Goal: Navigation & Orientation: Find specific page/section

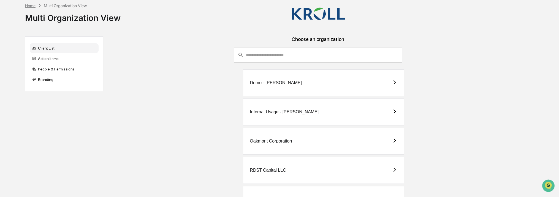
click at [30, 6] on div "Home" at bounding box center [30, 5] width 10 height 5
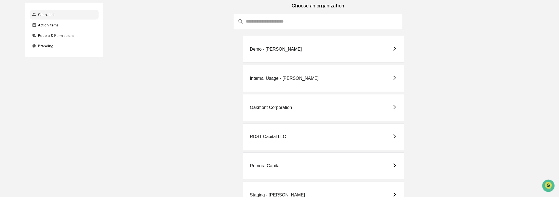
scroll to position [56, 0]
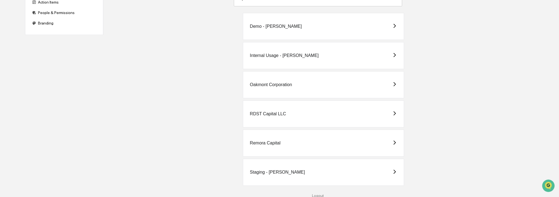
click at [318, 193] on div "Logout" at bounding box center [318, 195] width 420 height 4
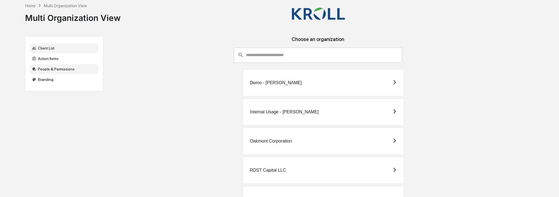
click at [62, 70] on div "People & Permissions" at bounding box center [64, 69] width 69 height 10
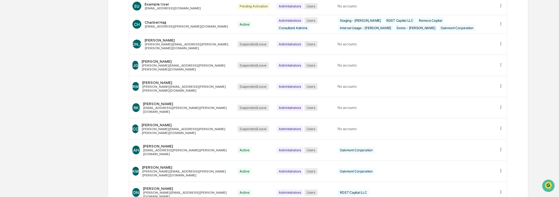
scroll to position [110, 0]
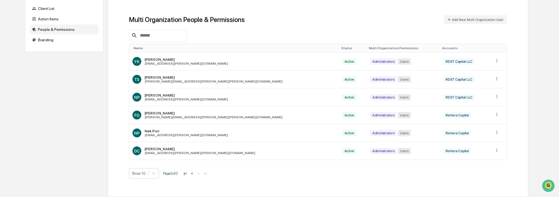
scroll to position [39, 0]
click at [188, 173] on button "|<" at bounding box center [185, 174] width 6 height 5
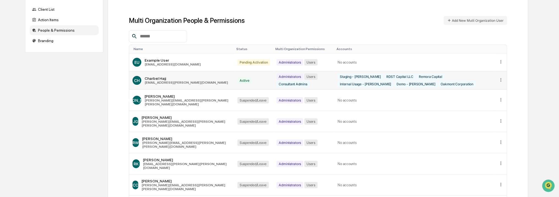
click at [500, 78] on icon at bounding box center [500, 79] width 1 height 3
click at [162, 80] on div "Charbel Hajj" at bounding box center [186, 78] width 83 height 4
click at [237, 79] on div "Active" at bounding box center [244, 80] width 14 height 6
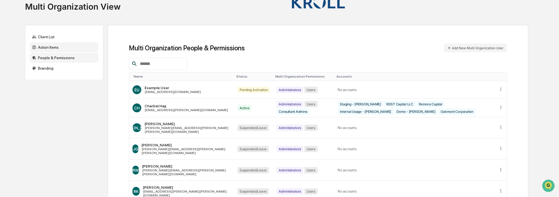
click at [55, 52] on div "Action Items" at bounding box center [64, 47] width 69 height 10
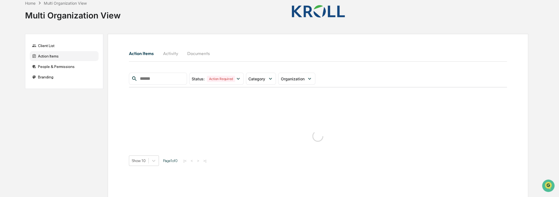
click at [56, 49] on div "Client List" at bounding box center [64, 46] width 69 height 10
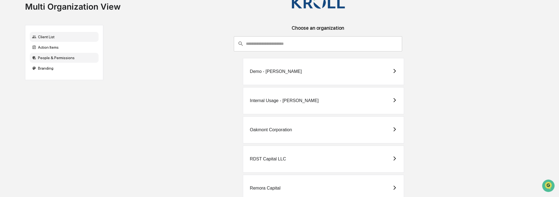
click at [60, 61] on div "People & Permissions" at bounding box center [64, 58] width 69 height 10
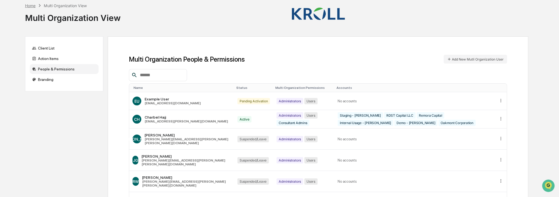
click at [33, 7] on div "Home" at bounding box center [30, 5] width 10 height 5
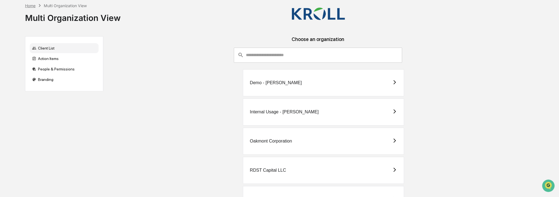
click at [29, 4] on div "Home" at bounding box center [30, 5] width 10 height 5
click at [31, 5] on div "Home" at bounding box center [30, 5] width 10 height 5
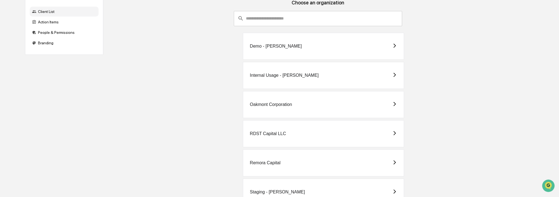
scroll to position [56, 0]
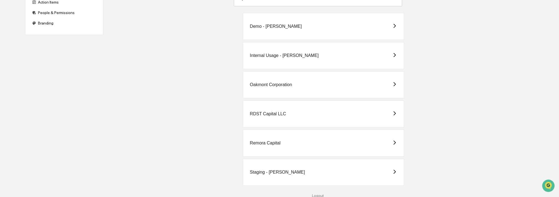
click at [317, 194] on div "Logout" at bounding box center [318, 195] width 420 height 4
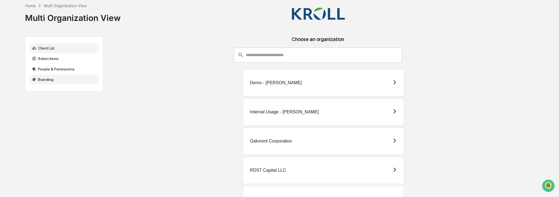
click at [67, 80] on div "Branding" at bounding box center [64, 80] width 69 height 10
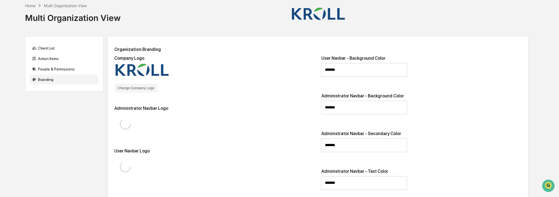
type input "*******"
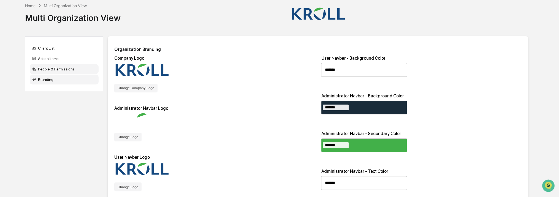
click at [65, 68] on div "People & Permissions" at bounding box center [64, 69] width 69 height 10
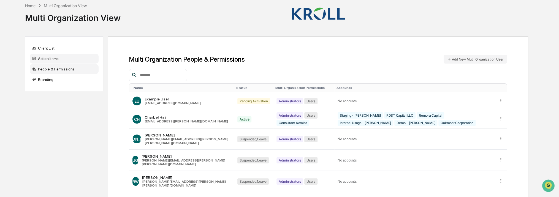
click at [40, 61] on div "Action Items" at bounding box center [64, 59] width 69 height 10
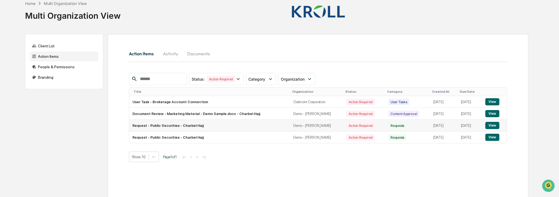
scroll to position [2, 0]
click at [33, 3] on div "Home" at bounding box center [30, 3] width 10 height 5
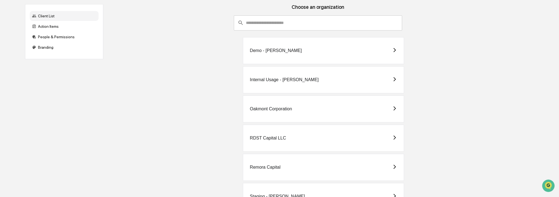
scroll to position [56, 0]
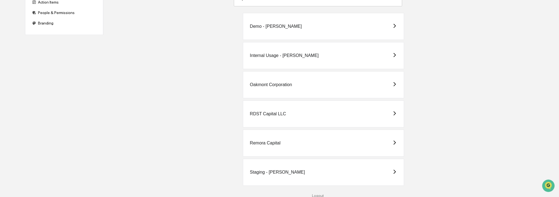
click at [318, 193] on div "Logout" at bounding box center [318, 195] width 420 height 4
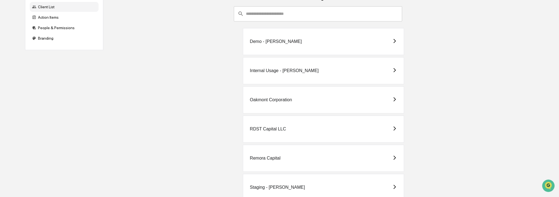
scroll to position [55, 0]
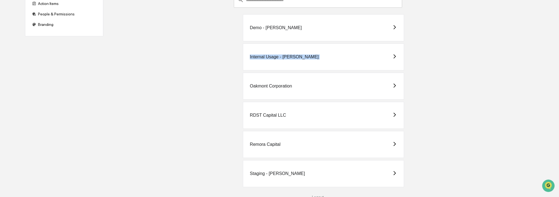
drag, startPoint x: 249, startPoint y: 57, endPoint x: 405, endPoint y: 60, distance: 155.8
click at [405, 60] on div "Internal Usage - [PERSON_NAME]" at bounding box center [318, 56] width 420 height 27
drag, startPoint x: 405, startPoint y: 60, endPoint x: 414, endPoint y: 62, distance: 8.7
click at [415, 63] on div "Internal Usage - [PERSON_NAME]" at bounding box center [318, 56] width 420 height 27
drag, startPoint x: 250, startPoint y: 174, endPoint x: 283, endPoint y: 173, distance: 33.0
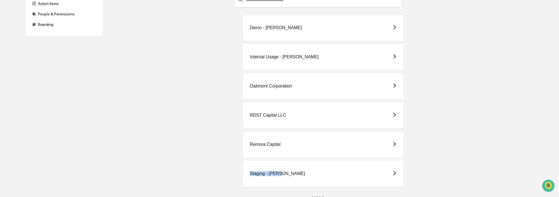
click at [283, 173] on div "Staging - [PERSON_NAME]" at bounding box center [323, 173] width 161 height 27
